Goal: Answer question/provide support: Answer question/provide support

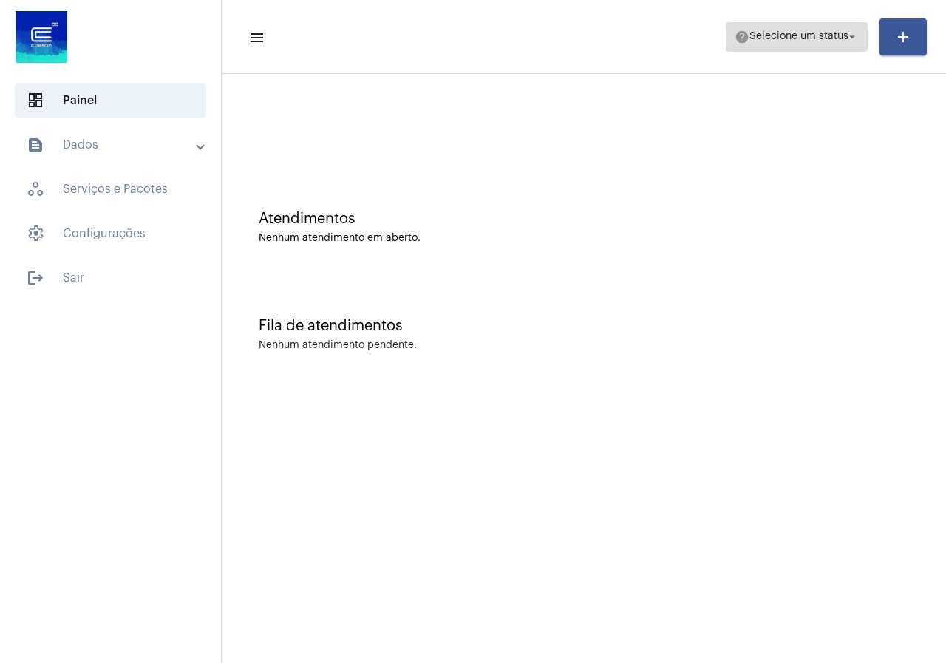
click at [772, 50] on span "help Selecione um status arrow_drop_down" at bounding box center [797, 36] width 124 height 27
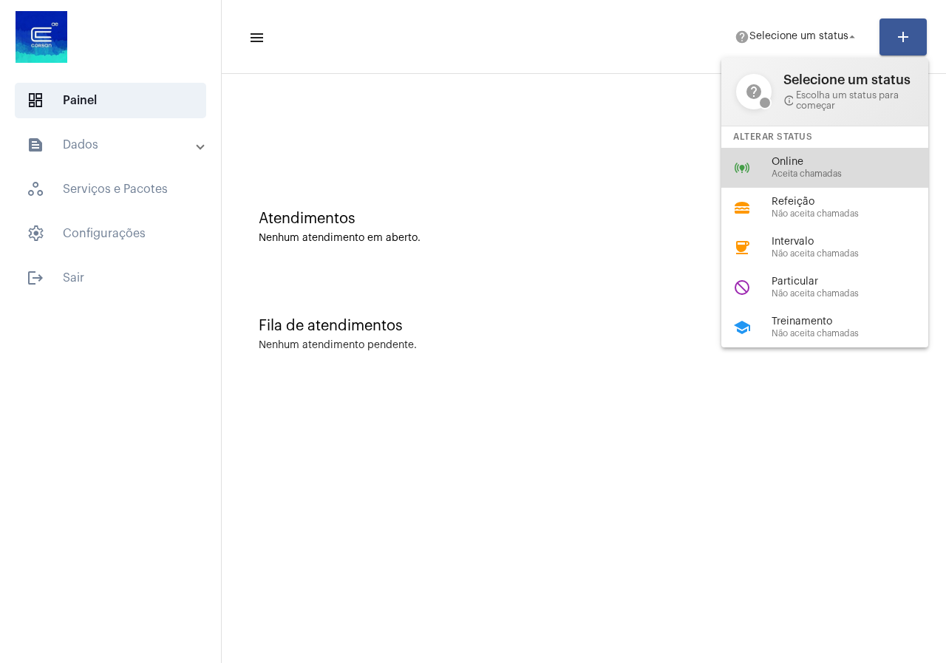
click at [787, 163] on span "Online" at bounding box center [856, 162] width 169 height 11
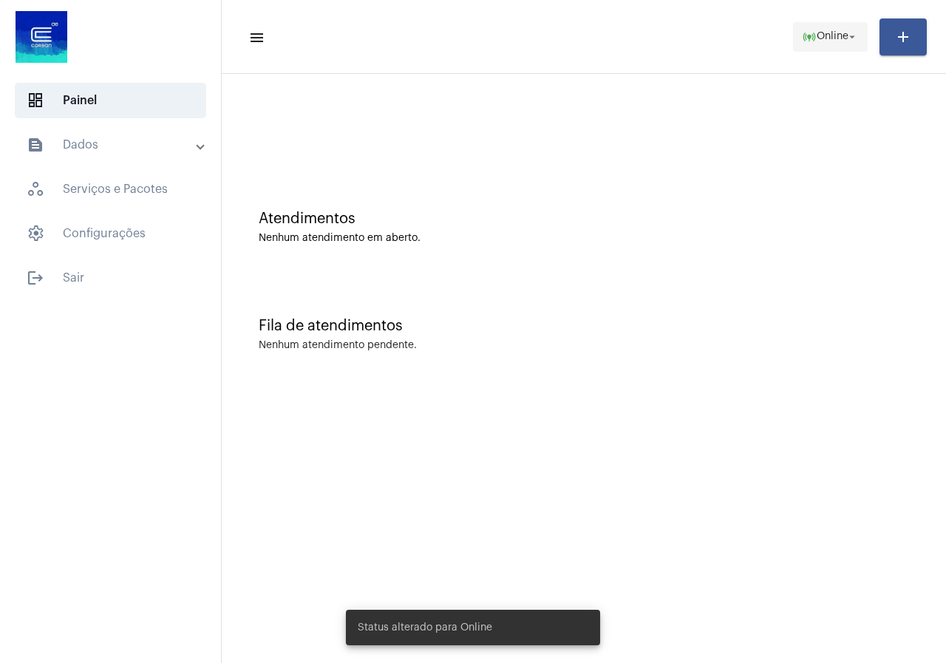
click at [815, 44] on span "online_prediction Online arrow_drop_down" at bounding box center [830, 36] width 57 height 27
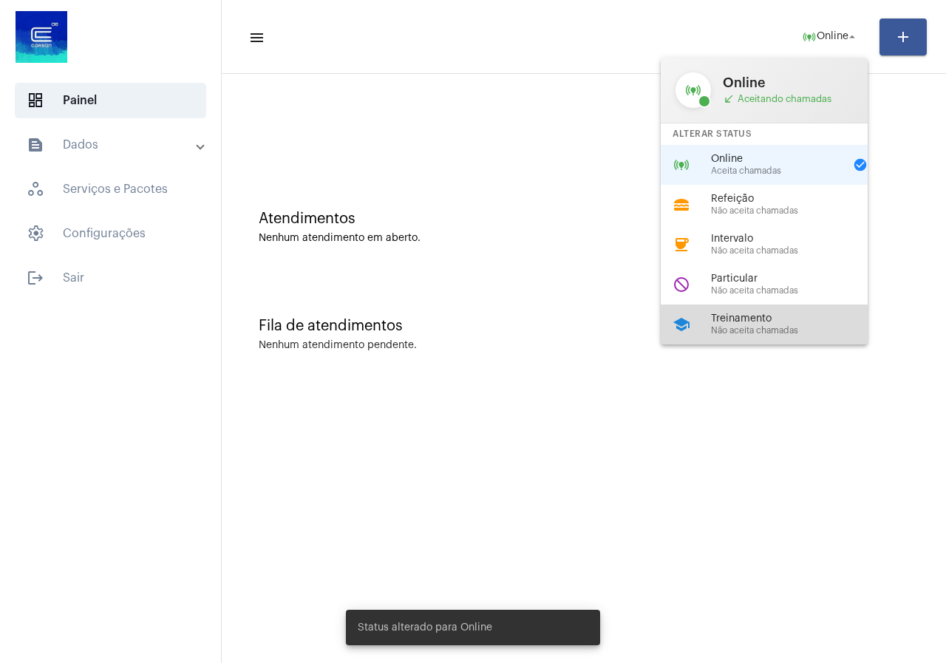
click at [773, 319] on span "Treinamento" at bounding box center [795, 318] width 169 height 11
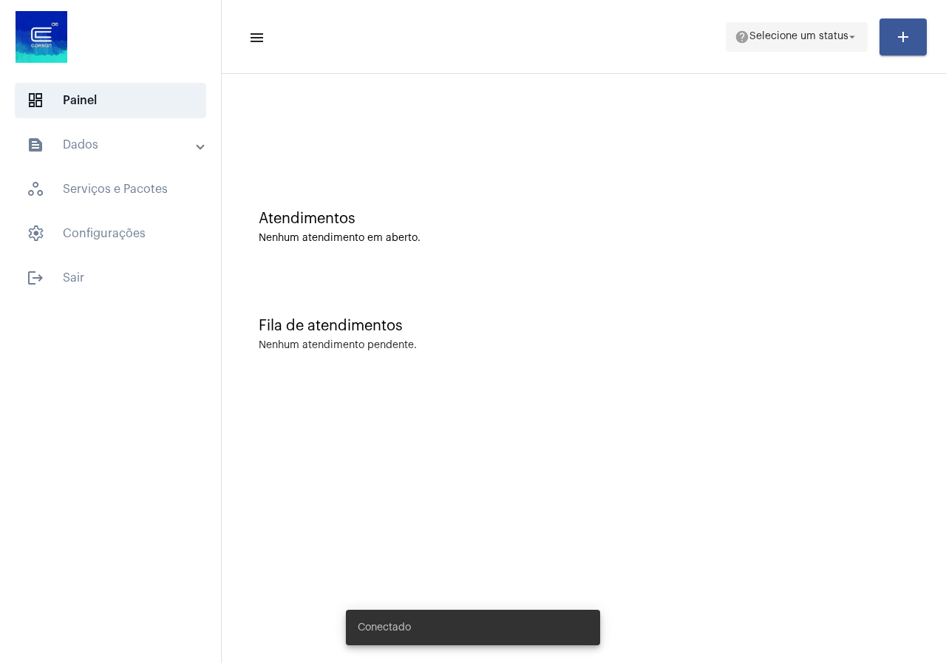
click at [726, 40] on button "help Selecione um status arrow_drop_down" at bounding box center [797, 37] width 142 height 30
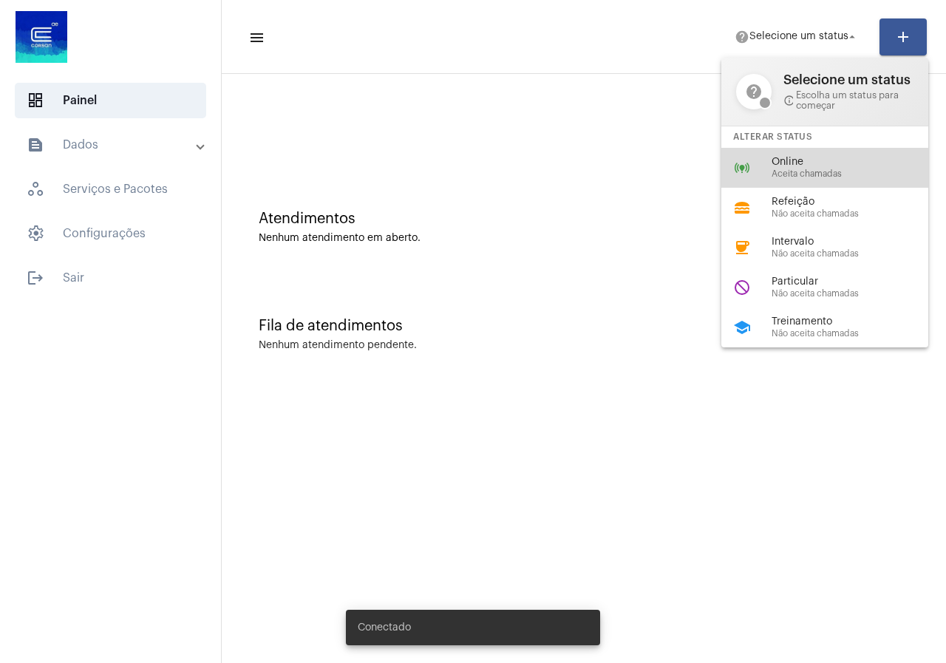
click at [742, 171] on mat-icon "online_prediction" at bounding box center [742, 168] width 18 height 18
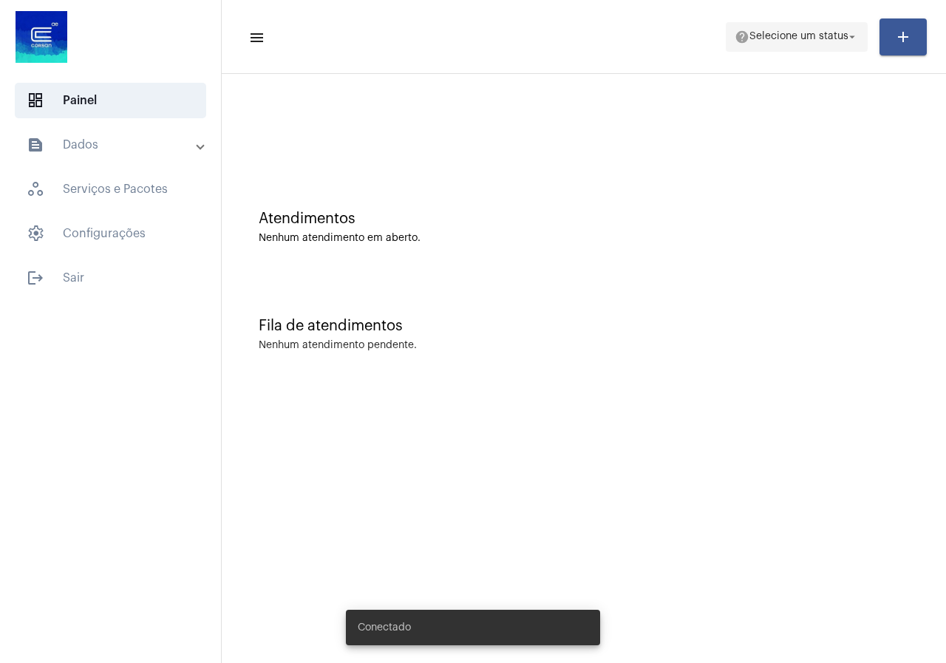
click at [795, 42] on span "help Selecione um status arrow_drop_down" at bounding box center [797, 36] width 124 height 27
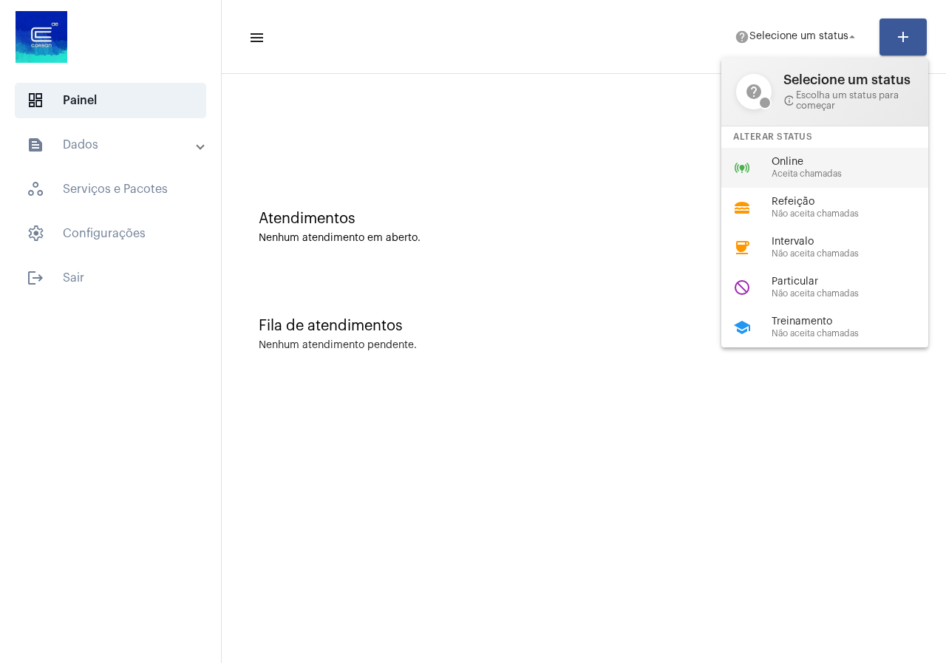
drag, startPoint x: 754, startPoint y: 191, endPoint x: 760, endPoint y: 180, distance: 13.2
click at [760, 180] on div "help Selecione um status info_outline Escolha um status para começar Alterar St…" at bounding box center [824, 203] width 207 height 290
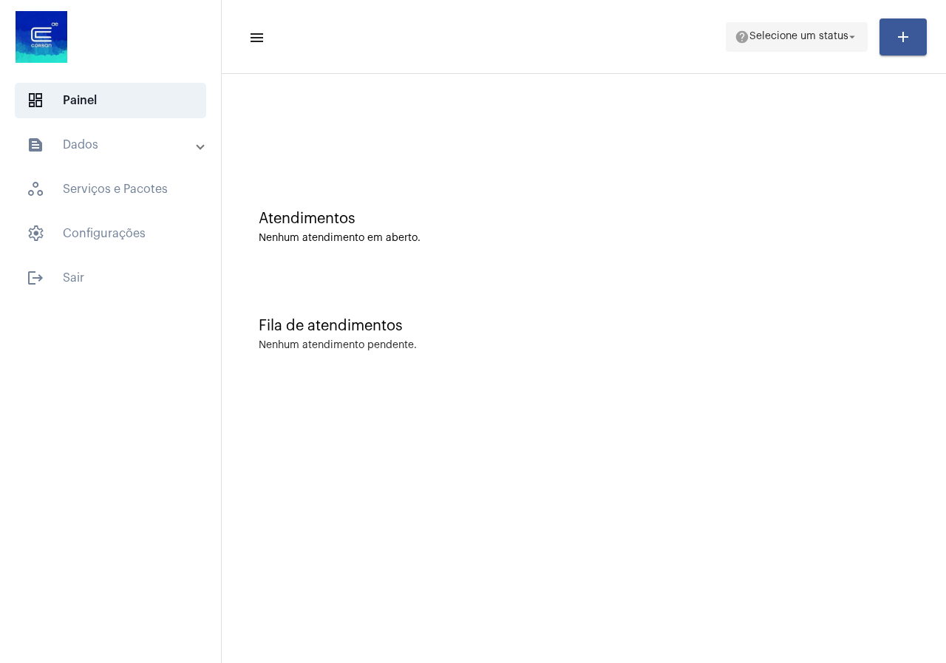
click at [752, 47] on span "help Selecione um status arrow_drop_down" at bounding box center [797, 36] width 124 height 27
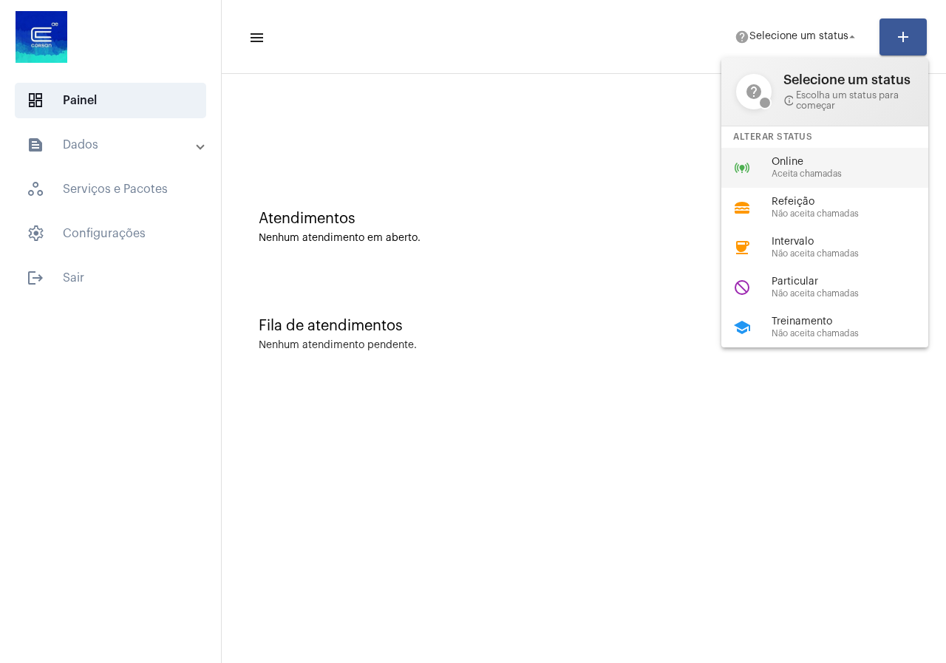
click at [770, 164] on div "online_prediction Online Aceita chamadas" at bounding box center [836, 168] width 231 height 40
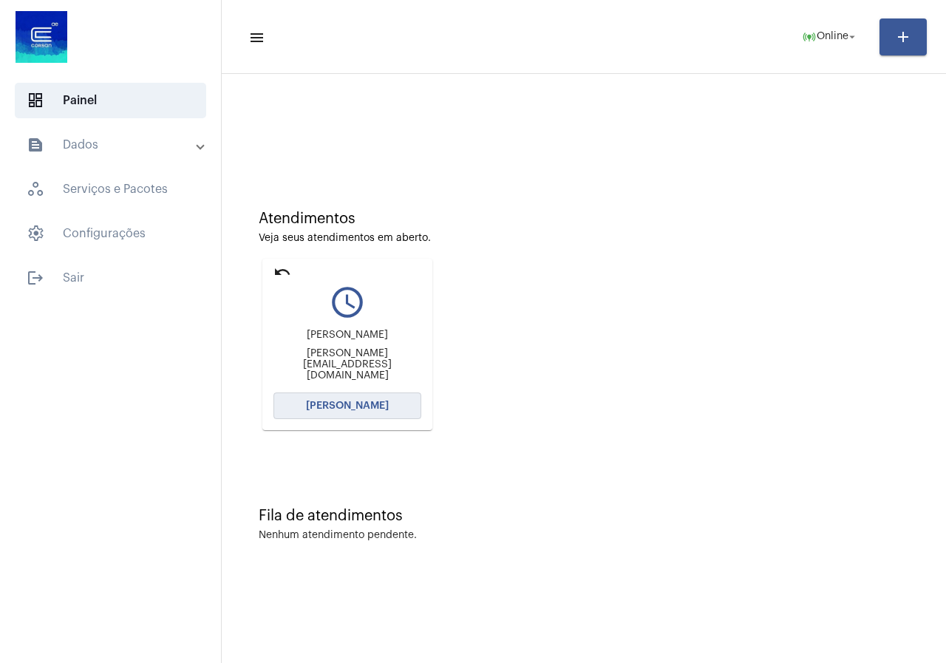
click at [313, 409] on span "[PERSON_NAME]" at bounding box center [347, 406] width 83 height 10
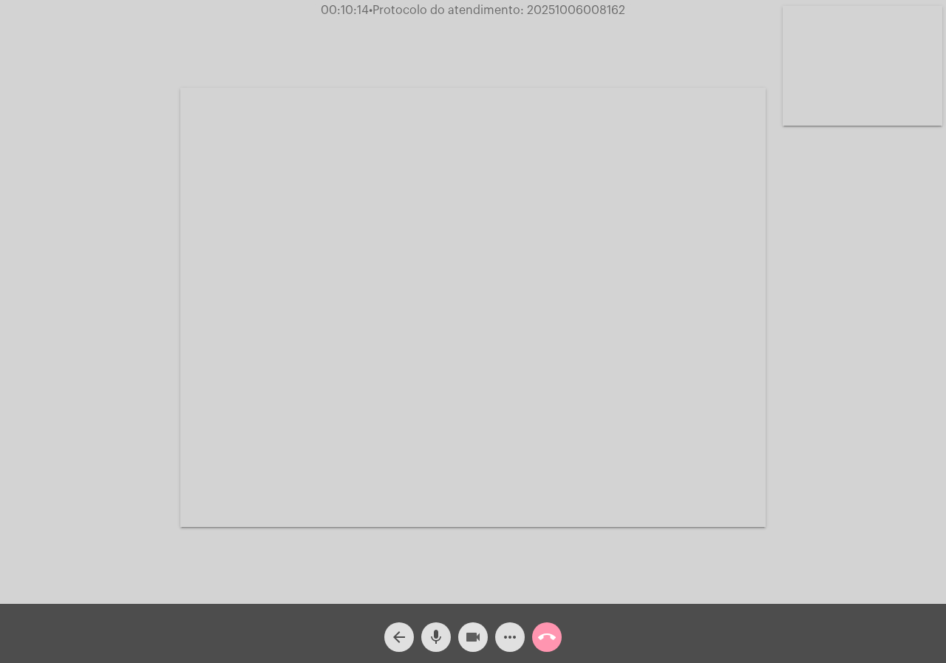
click at [469, 640] on mat-icon "videocam" at bounding box center [473, 637] width 18 height 18
click at [477, 626] on span "videocam_off" at bounding box center [473, 637] width 18 height 30
click at [562, 16] on span "• Protocolo do atendimento: 20251006008162" at bounding box center [497, 10] width 256 height 12
copy span "20251006008162"
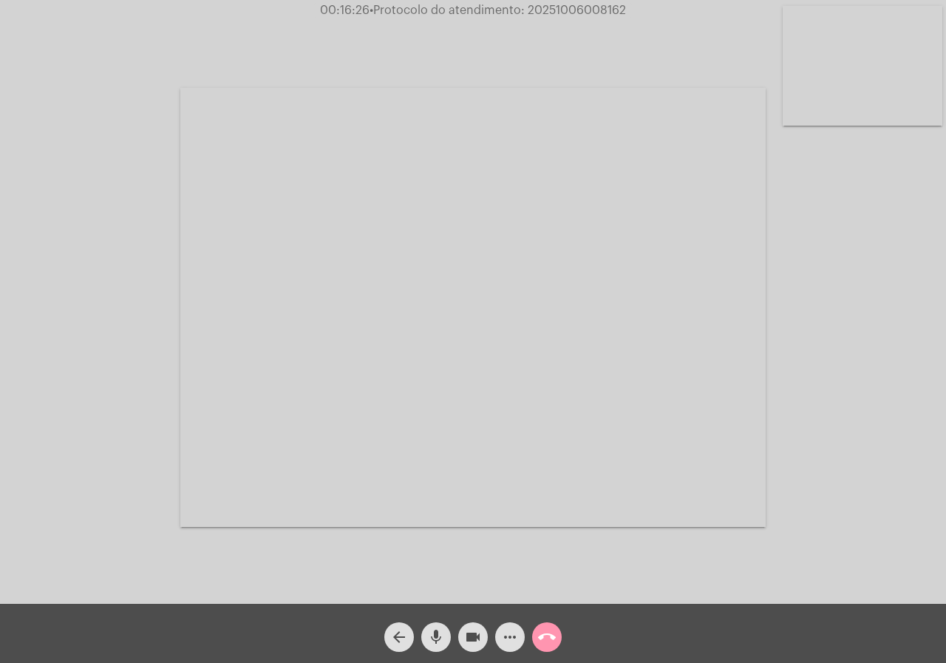
click at [560, 630] on div "call_end" at bounding box center [546, 633] width 37 height 37
click at [555, 630] on mat-icon "call_end" at bounding box center [547, 637] width 18 height 18
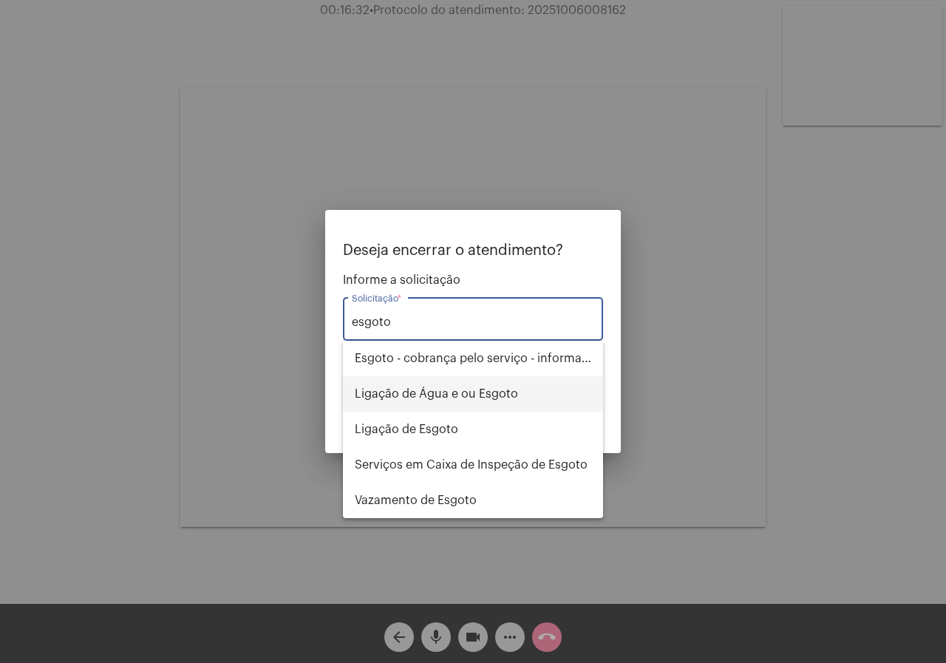
click at [392, 391] on span "Ligação de Água e ou Esgoto" at bounding box center [473, 393] width 237 height 35
type input "Ligação de Água e ou Esgoto"
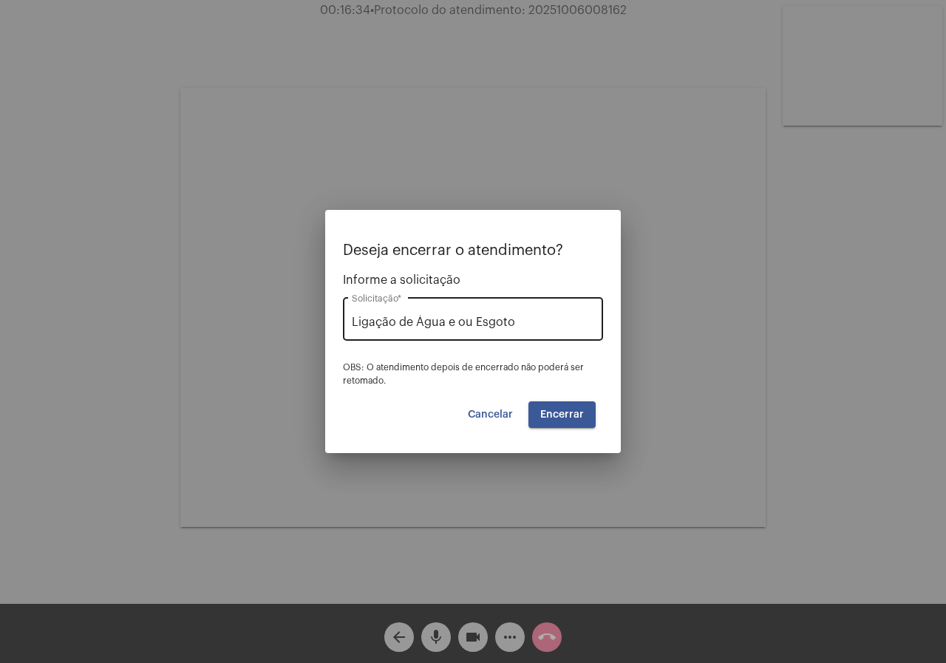
click at [523, 337] on div "Ligação de Água e ou Esgoto Solicitação *" at bounding box center [473, 317] width 242 height 47
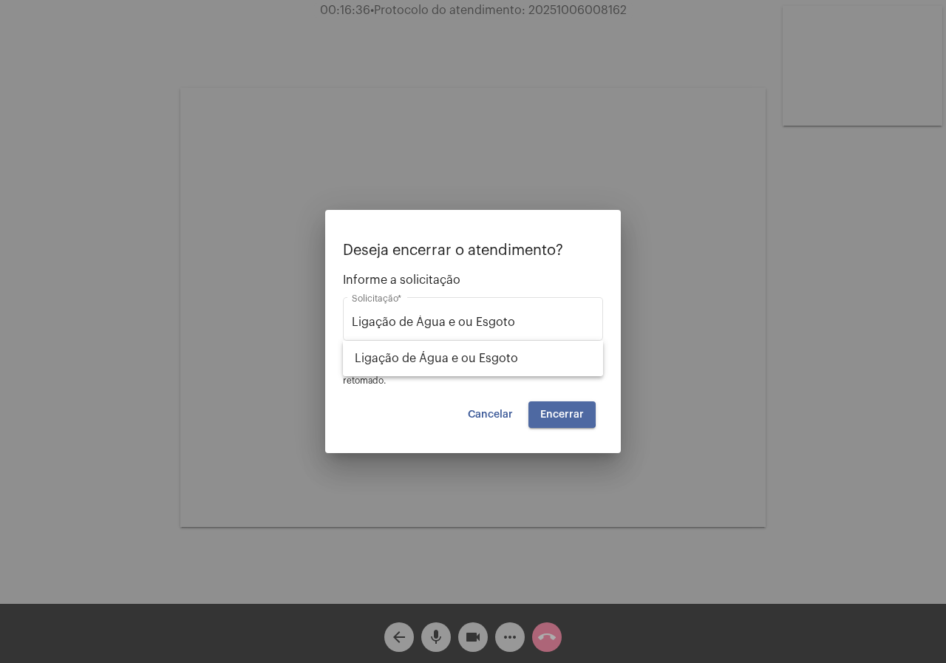
click at [534, 404] on button "Encerrar" at bounding box center [561, 414] width 67 height 27
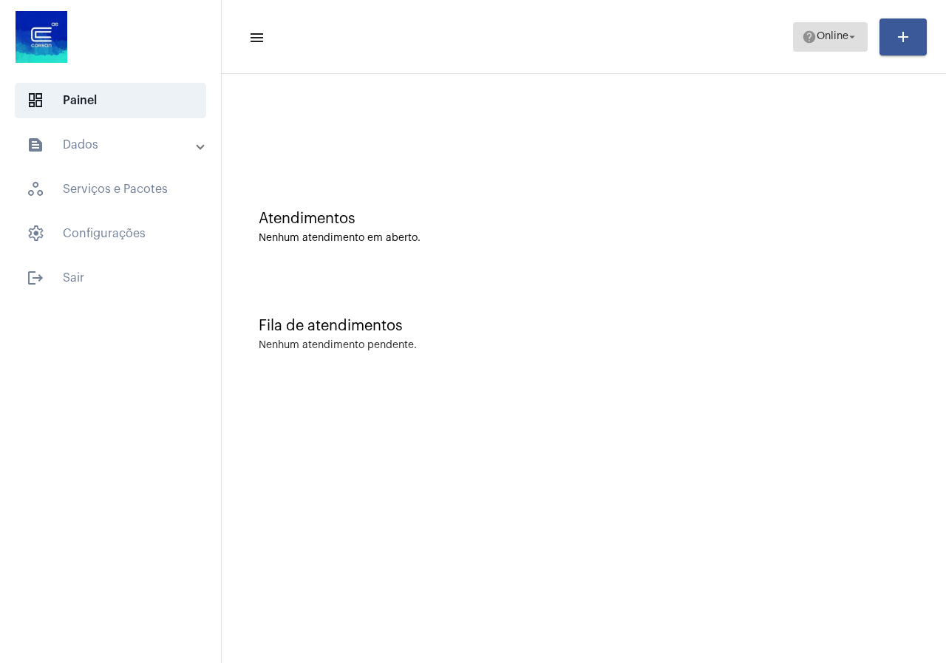
click at [803, 38] on mat-icon "help" at bounding box center [809, 37] width 15 height 15
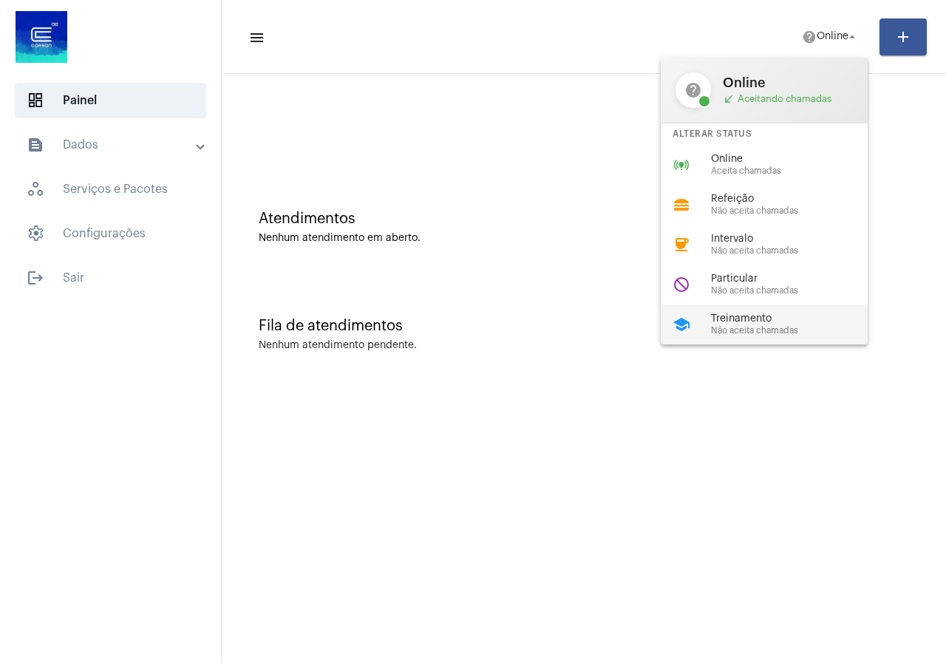
click at [761, 328] on span "Não aceita chamadas" at bounding box center [795, 331] width 169 height 10
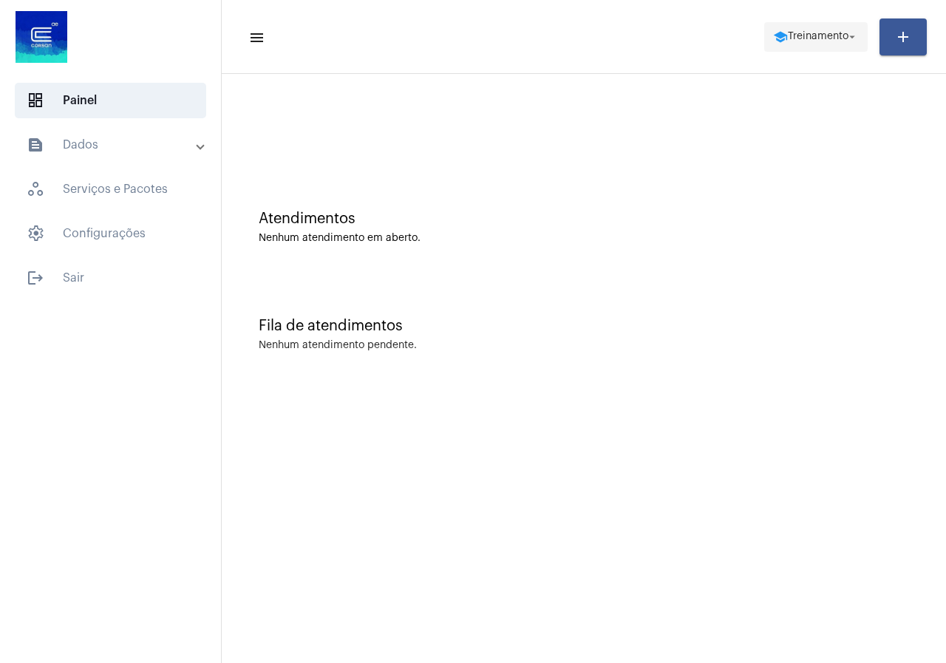
click at [830, 35] on span "Treinamento" at bounding box center [818, 37] width 61 height 10
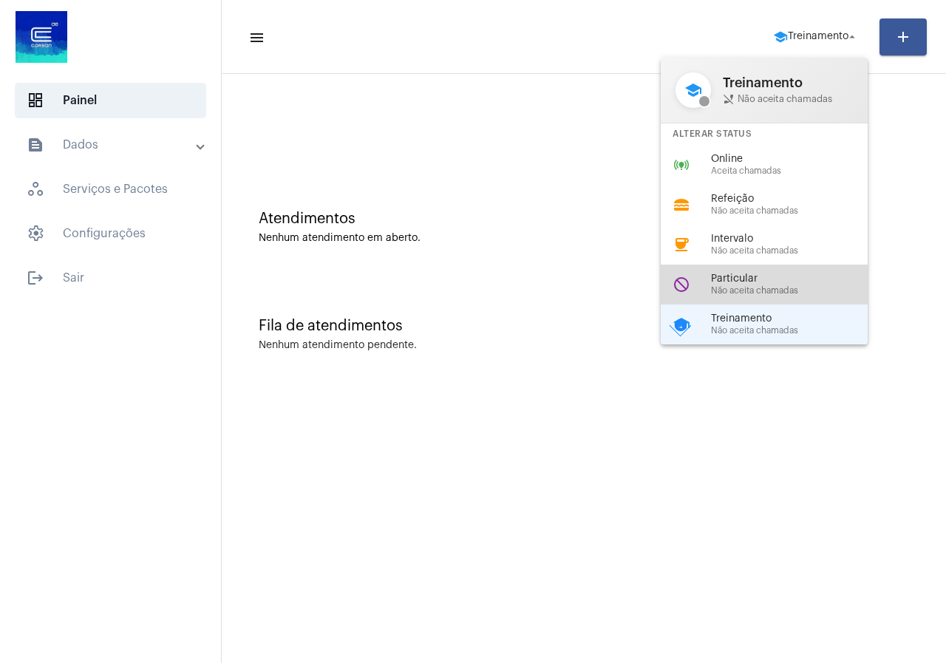
click at [705, 271] on div "do_not_disturb Particular Não aceita chamadas" at bounding box center [776, 285] width 231 height 40
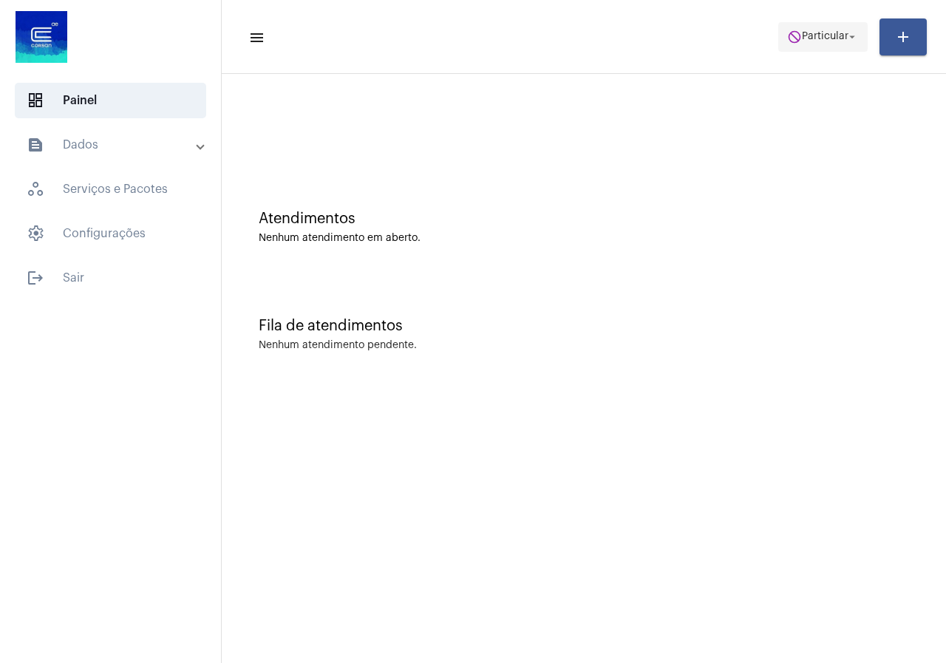
click at [819, 32] on span "Particular" at bounding box center [825, 37] width 47 height 10
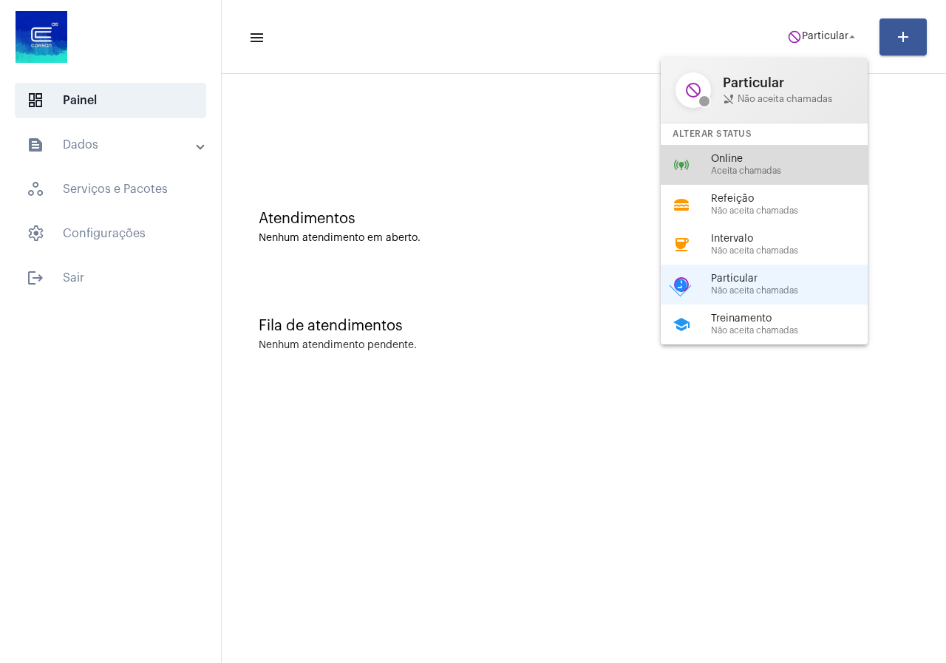
click at [750, 162] on span "Online" at bounding box center [795, 159] width 169 height 11
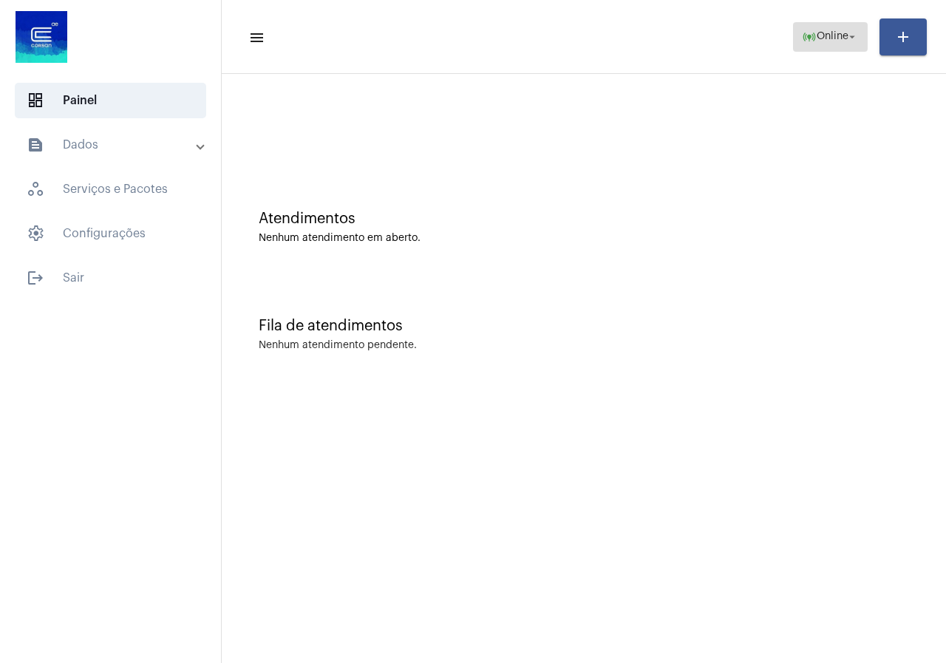
click at [826, 41] on span "Online" at bounding box center [833, 37] width 32 height 10
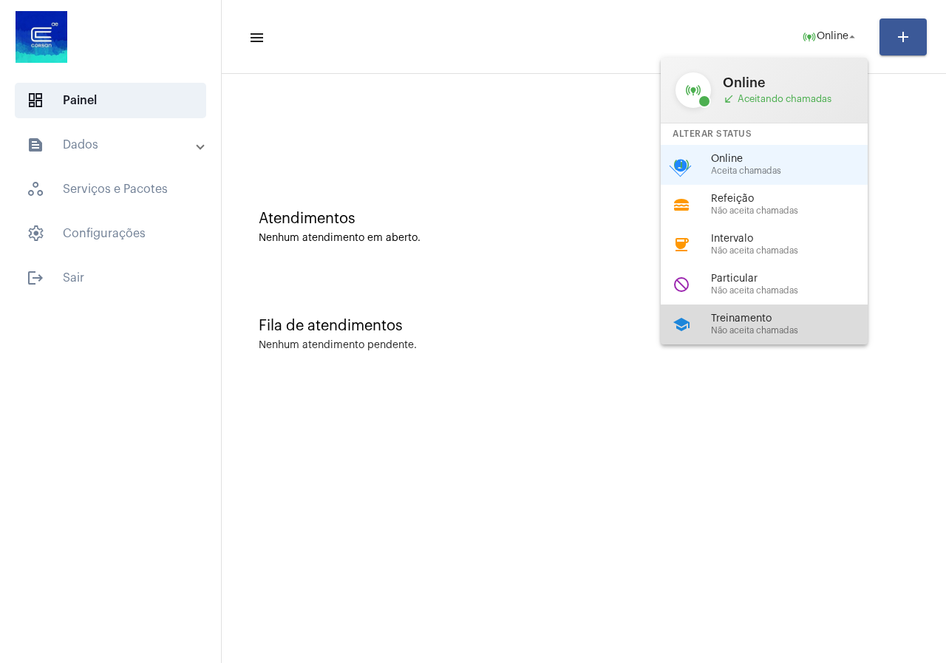
click at [730, 313] on span "Treinamento" at bounding box center [795, 318] width 169 height 11
